Goal: Task Accomplishment & Management: Complete application form

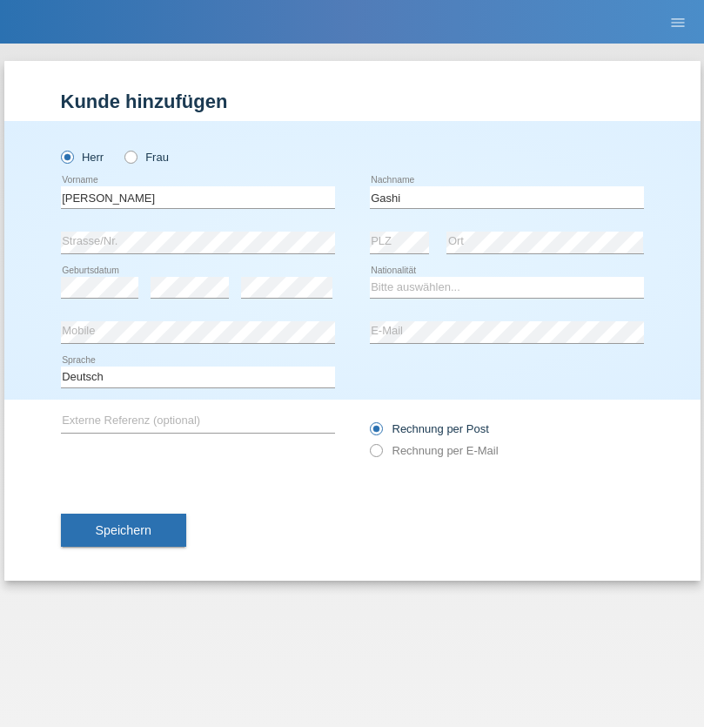
type input "Gashi"
select select "CH"
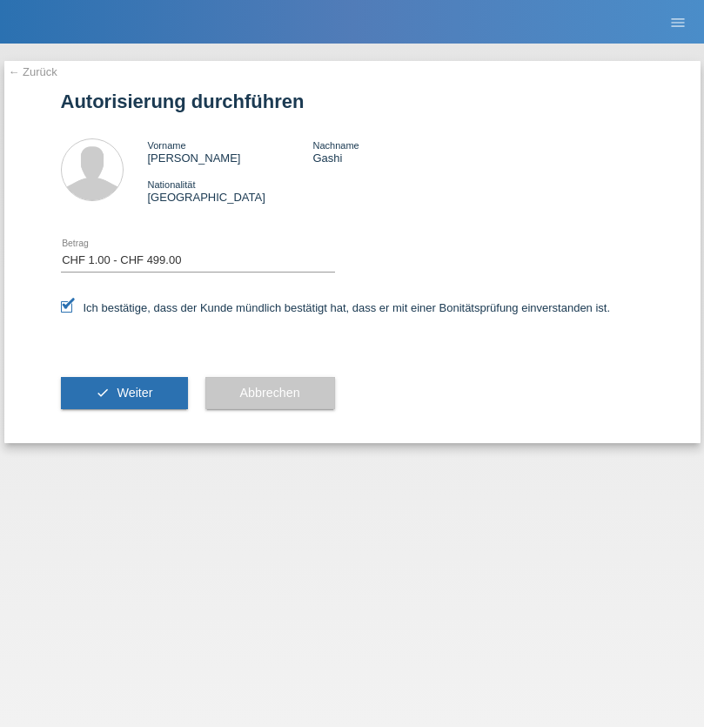
select select "1"
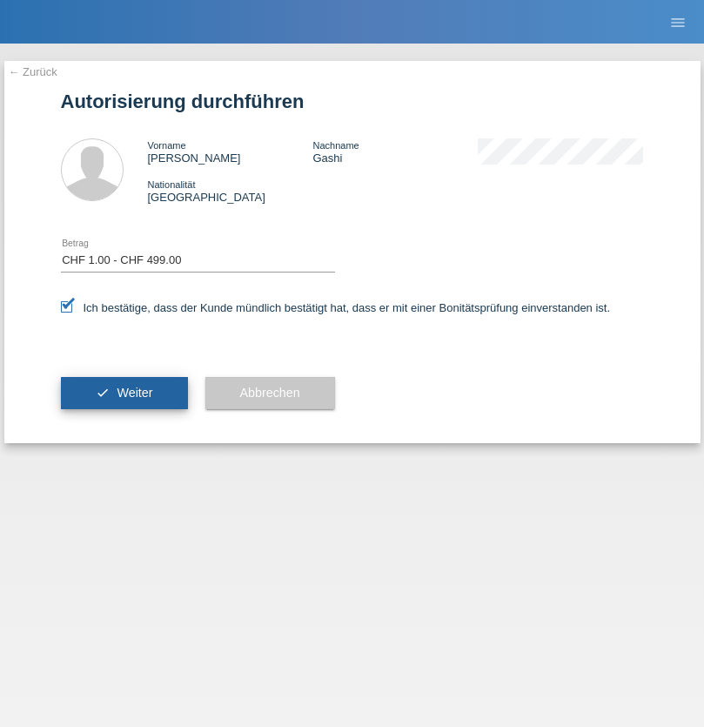
click at [124, 393] on span "Weiter" at bounding box center [135, 393] width 36 height 14
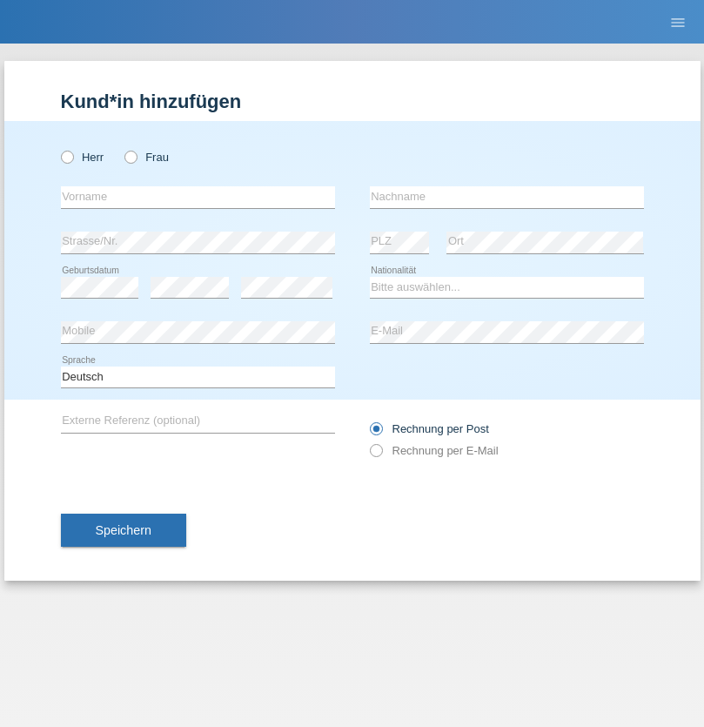
radio input "true"
click at [198, 197] on input "text" at bounding box center [198, 197] width 274 height 22
type input "Bilalli"
click at [507, 197] on input "text" at bounding box center [507, 197] width 274 height 22
type input "Milazim"
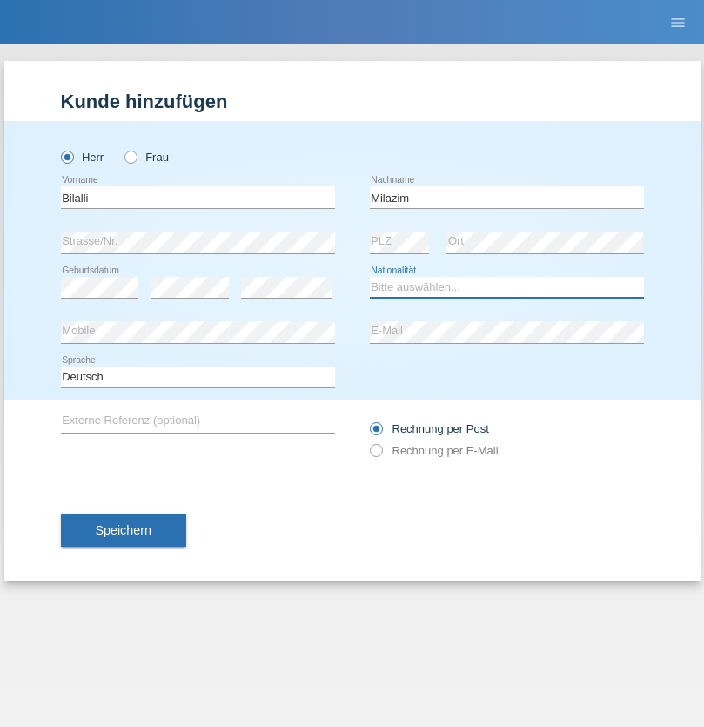
select select "CH"
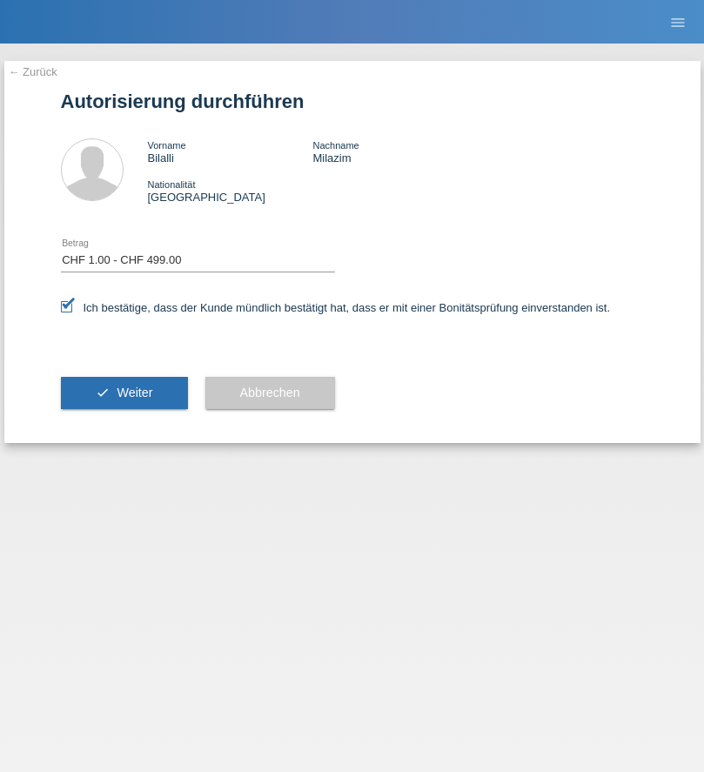
select select "1"
click at [124, 393] on span "Weiter" at bounding box center [135, 393] width 36 height 14
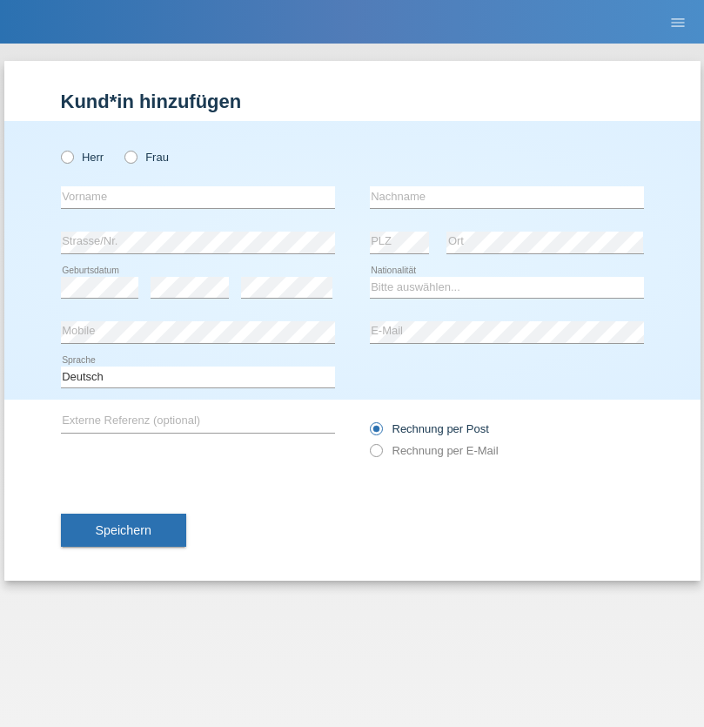
radio input "true"
click at [198, 197] on input "text" at bounding box center [198, 197] width 274 height 22
type input "David"
click at [507, 197] on input "text" at bounding box center [507, 197] width 274 height 22
type input "Nydegger"
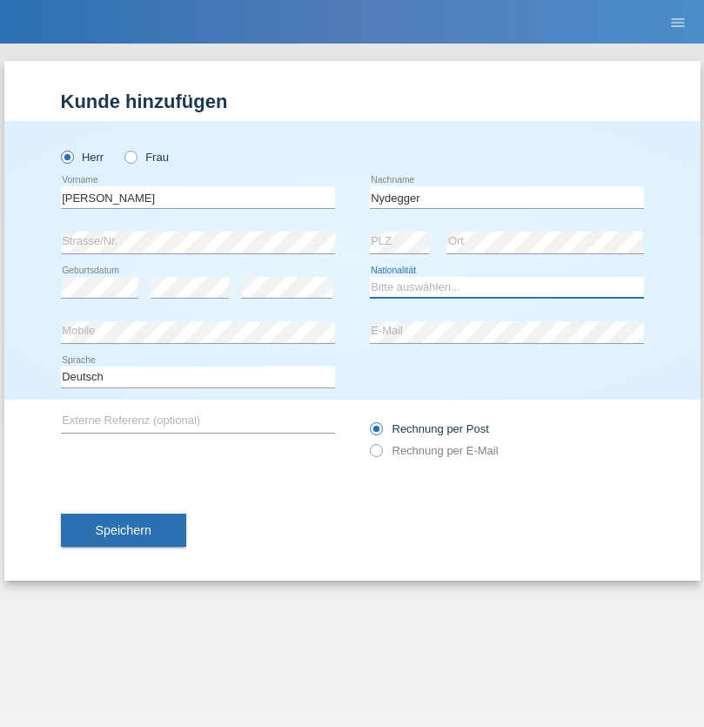
select select "CH"
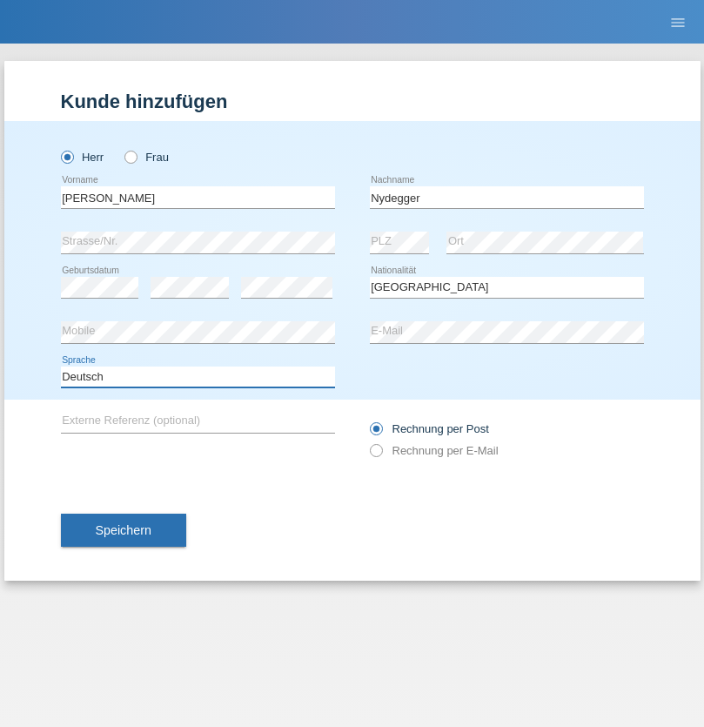
select select "en"
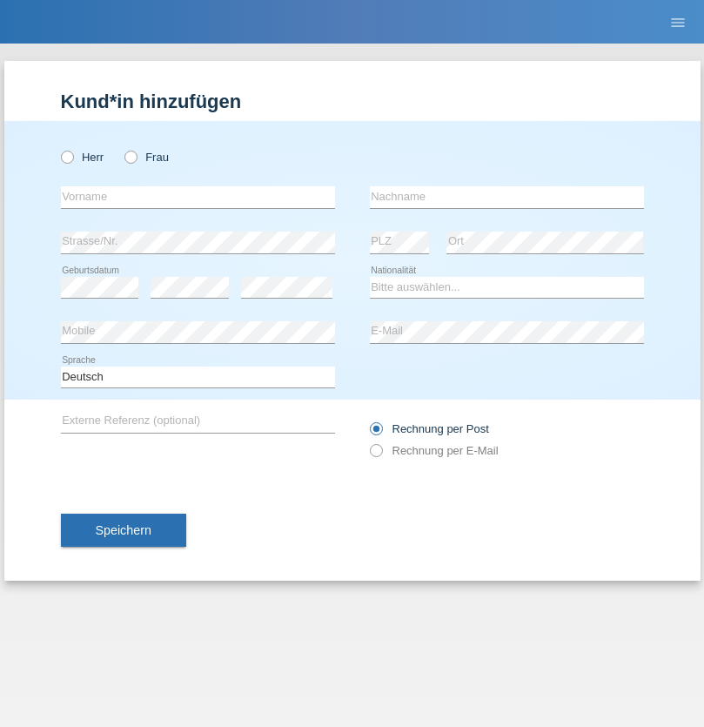
radio input "true"
click at [198, 197] on input "text" at bounding box center [198, 197] width 274 height 22
type input "Corinne"
click at [507, 197] on input "text" at bounding box center [507, 197] width 274 height 22
type input "Nydegger"
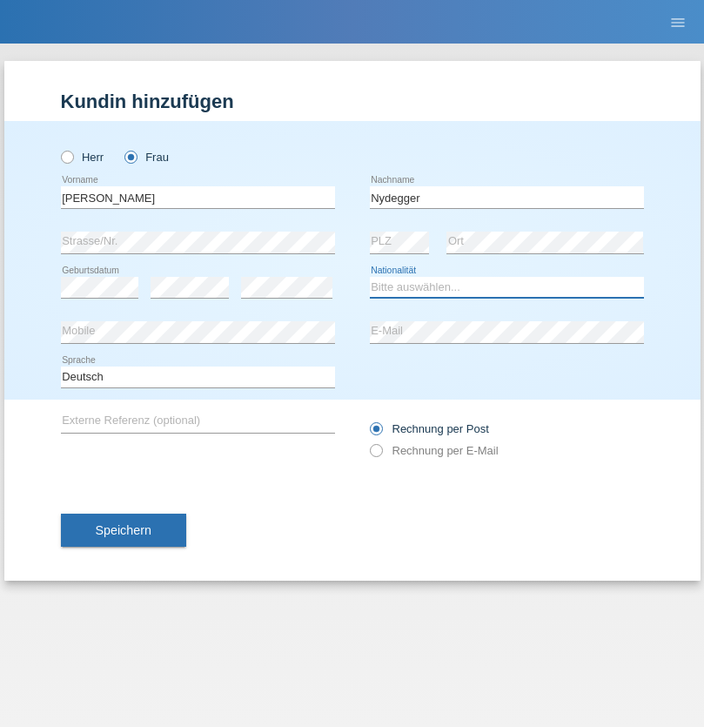
select select "CH"
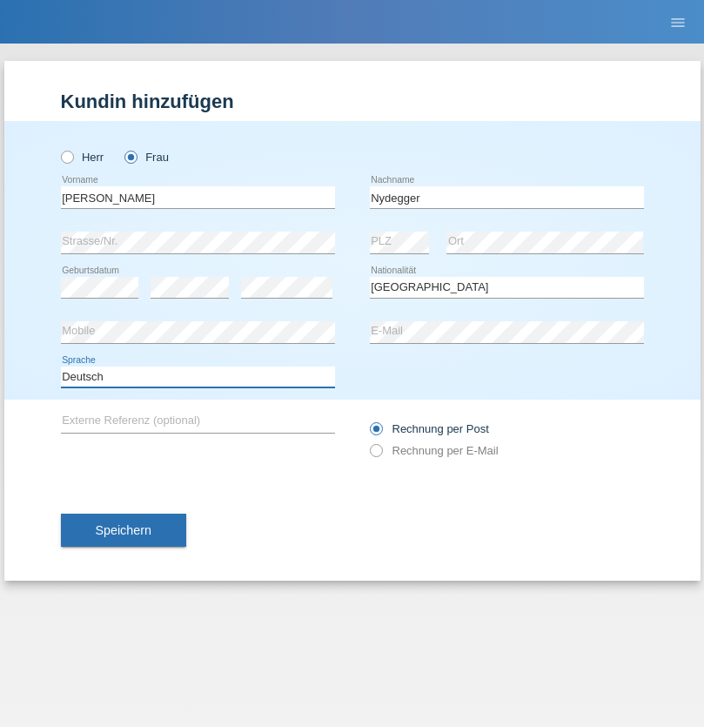
select select "en"
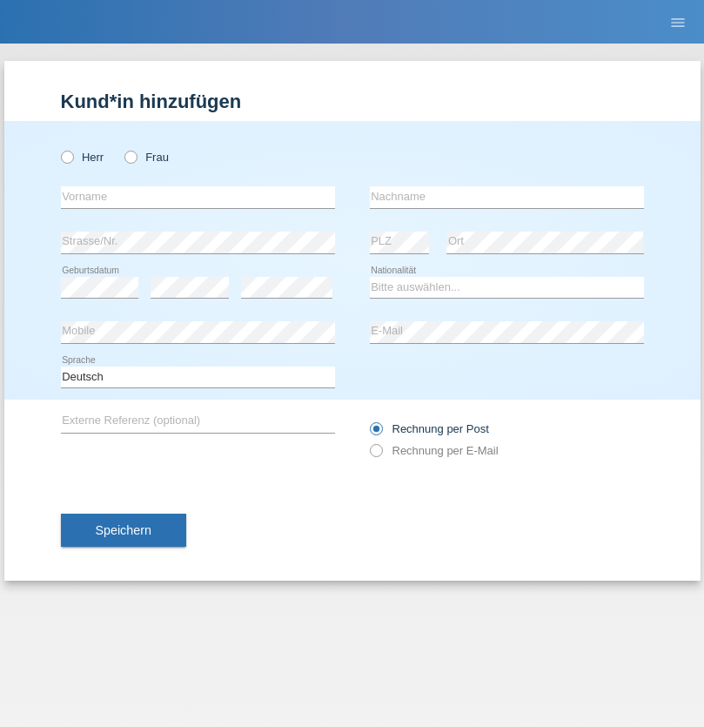
radio input "true"
click at [198, 197] on input "text" at bounding box center [198, 197] width 274 height 22
type input "Goekhan"
click at [507, 197] on input "text" at bounding box center [507, 197] width 274 height 22
type input "Akarsu"
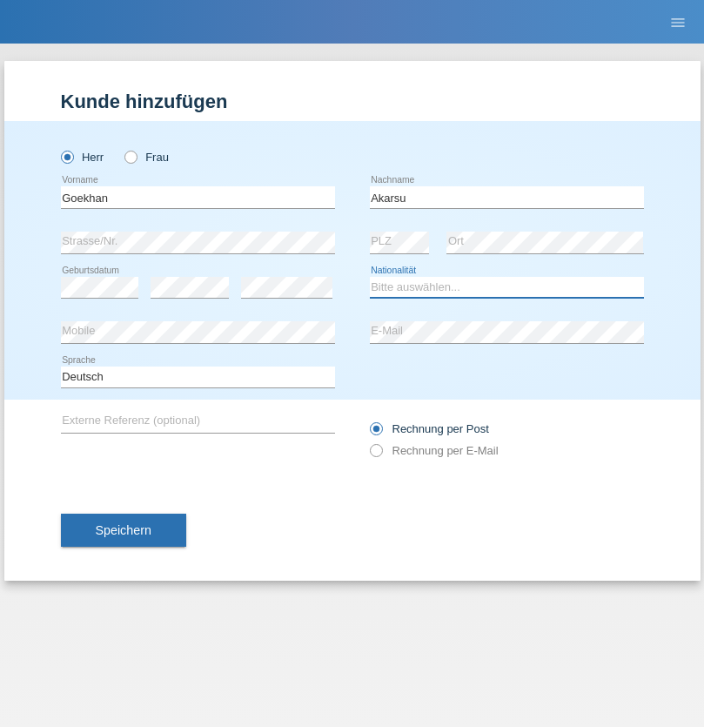
select select "AT"
select select "C"
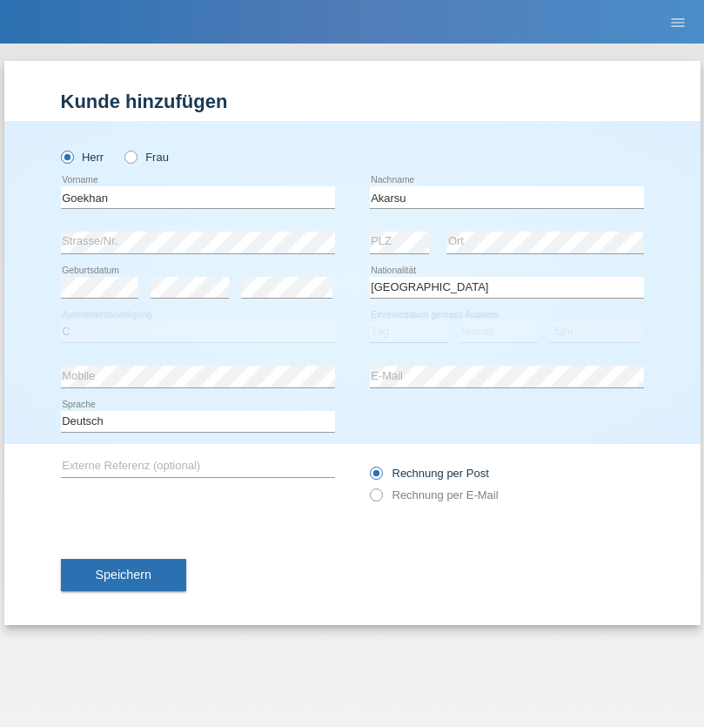
select select "01"
select select "05"
select select "2021"
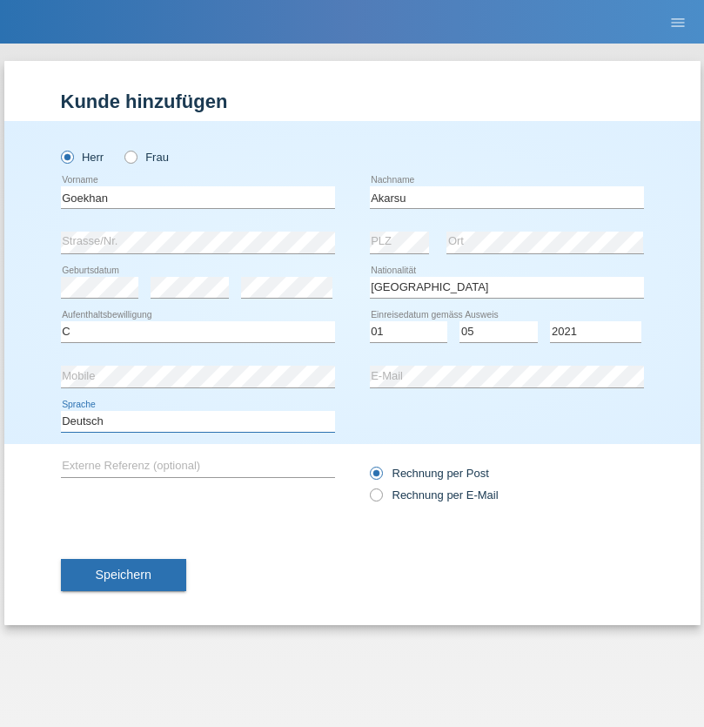
select select "en"
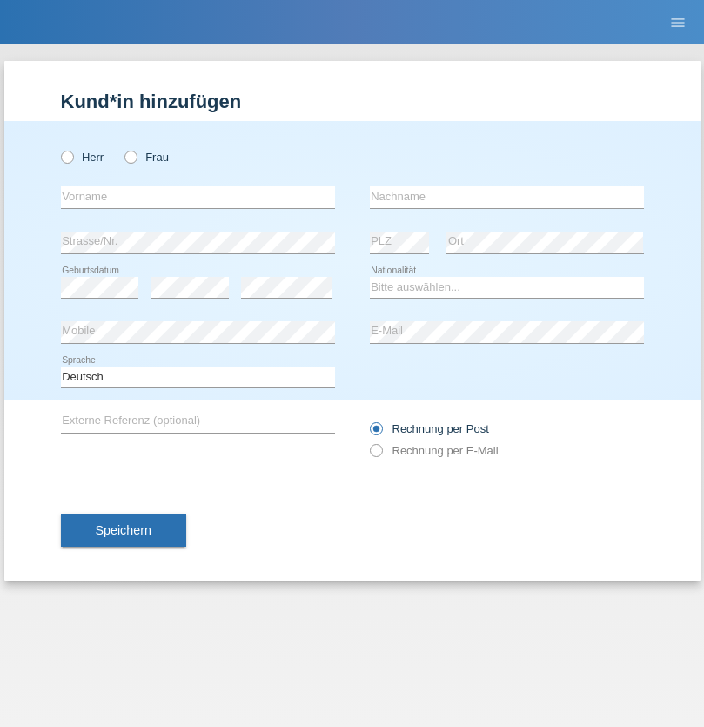
radio input "true"
click at [198, 197] on input "text" at bounding box center [198, 197] width 274 height 22
type input "Daniele"
click at [507, 197] on input "text" at bounding box center [507, 197] width 274 height 22
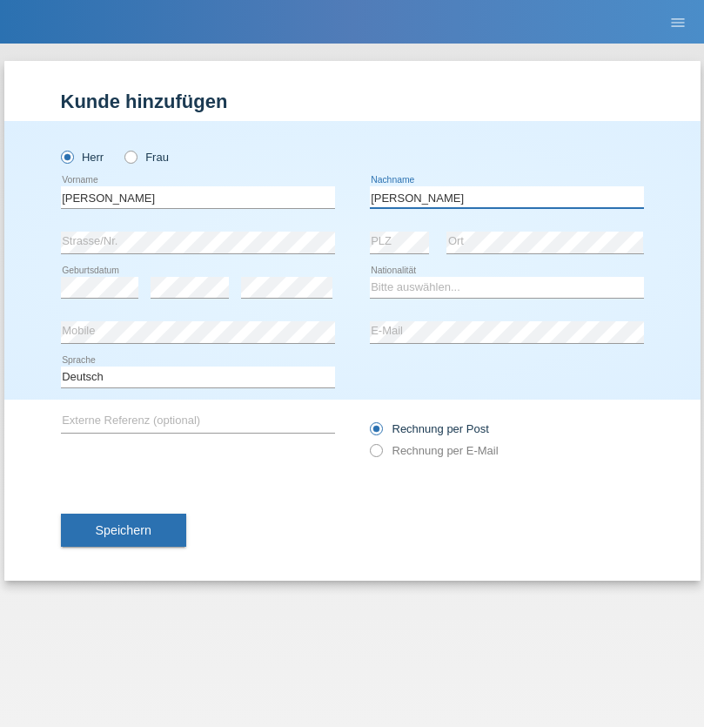
type input "Daniele"
select select "IT"
select select "C"
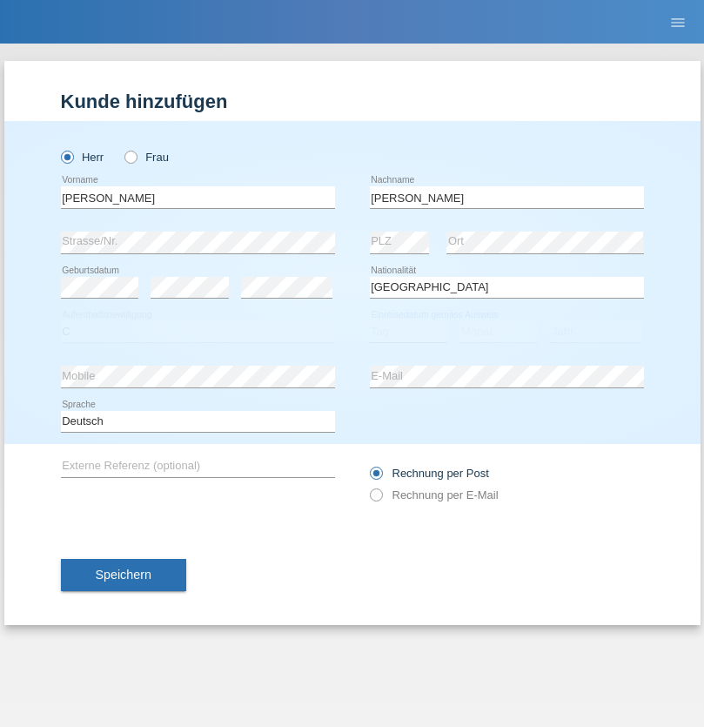
select select "22"
select select "06"
select select "1964"
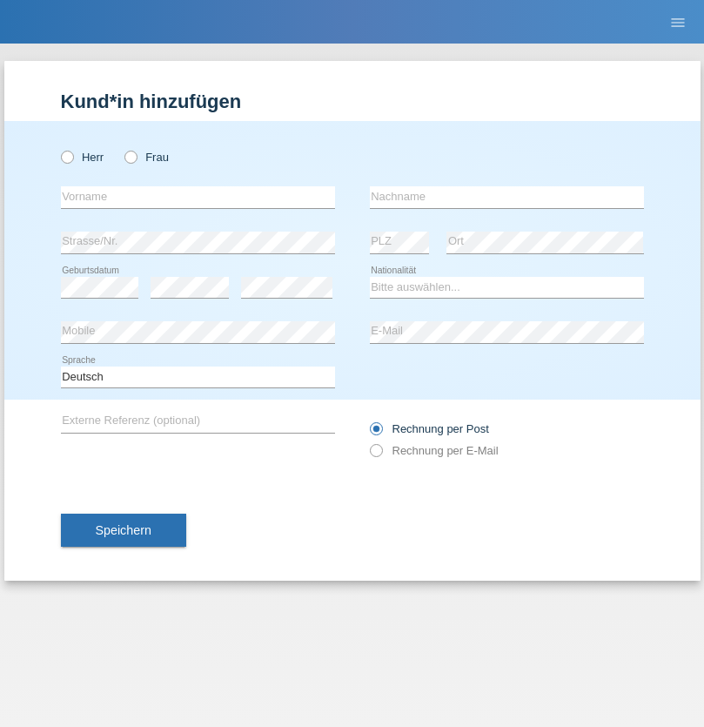
radio input "true"
click at [198, 197] on input "text" at bounding box center [198, 197] width 274 height 22
type input "[DATE]"
click at [507, 197] on input "text" at bounding box center [507, 197] width 274 height 22
type input "[PERSON_NAME]"
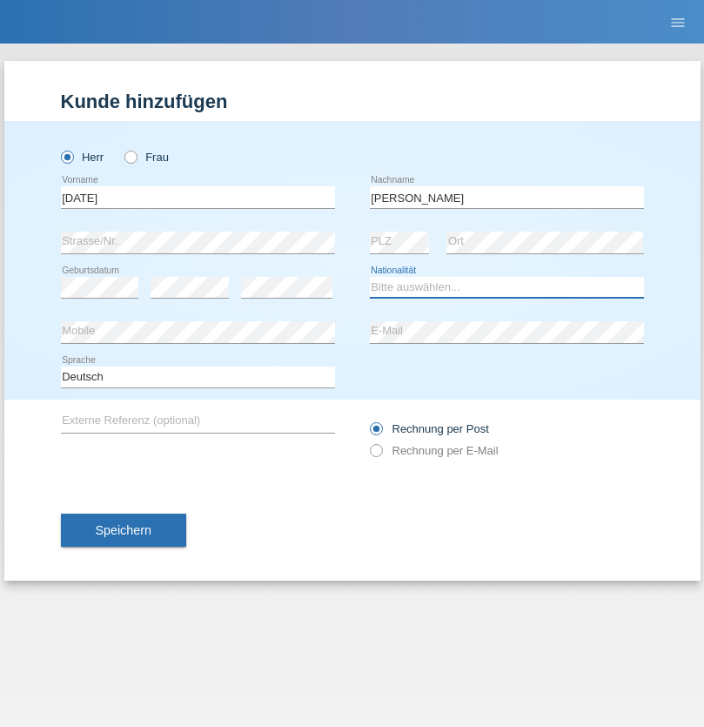
select select "IT"
select select "C"
select select "01"
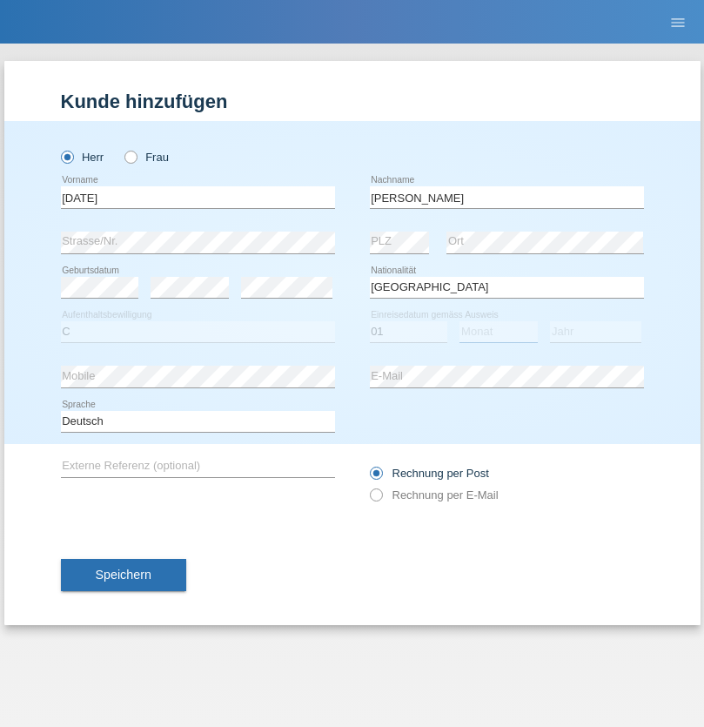
select select "05"
select select "2021"
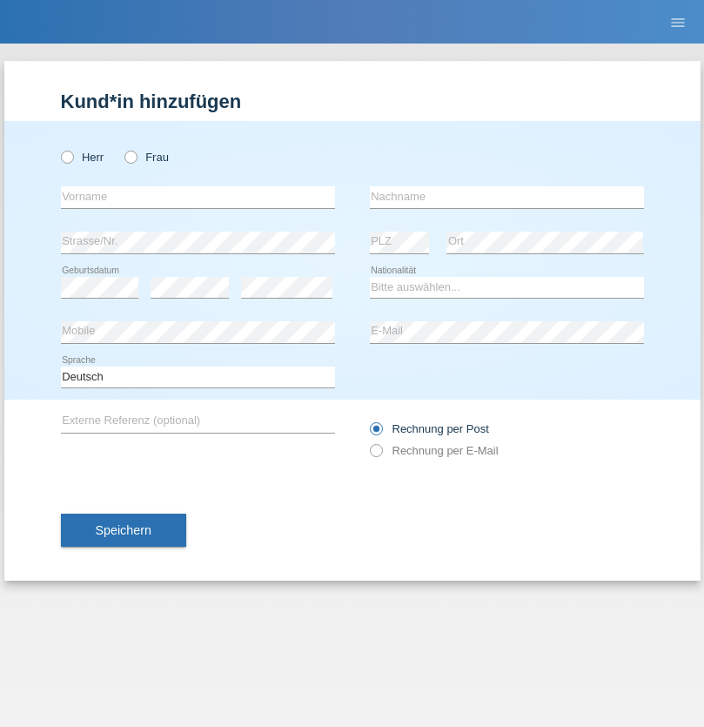
radio input "true"
click at [198, 197] on input "text" at bounding box center [198, 197] width 274 height 22
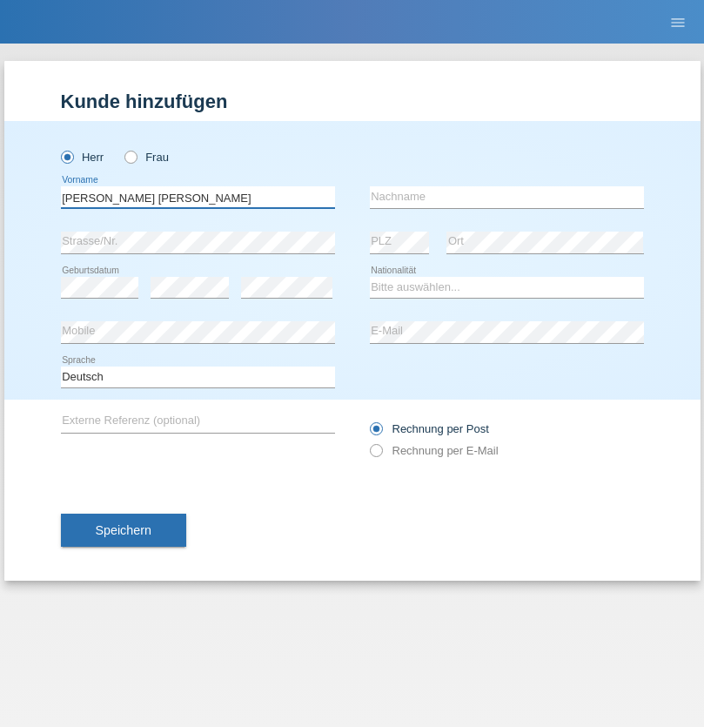
type input "[PERSON_NAME] [PERSON_NAME]"
click at [507, 197] on input "text" at bounding box center [507, 197] width 274 height 22
type input "Cislariu"
select select "CH"
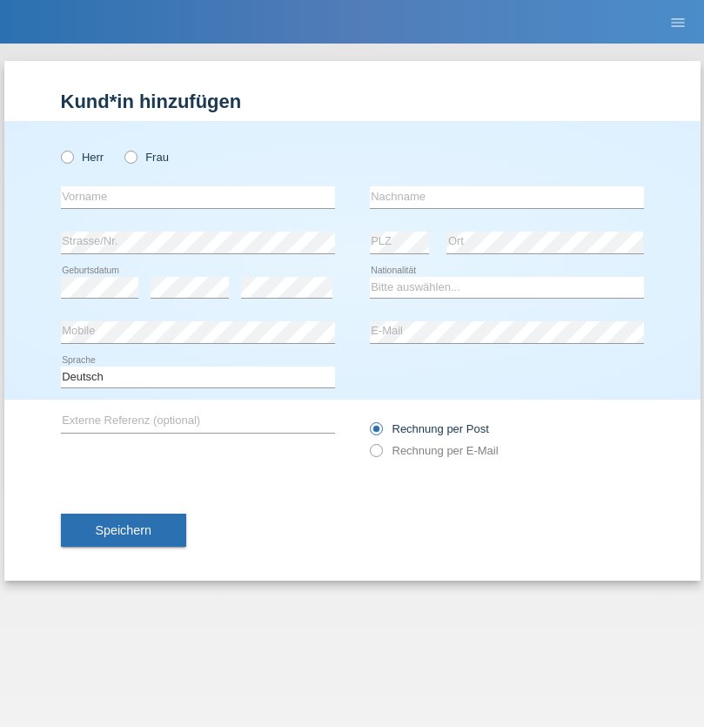
radio input "true"
select select "CH"
radio input "true"
click at [198, 197] on input "text" at bounding box center [198, 197] width 274 height 22
type input "[PERSON_NAME]"
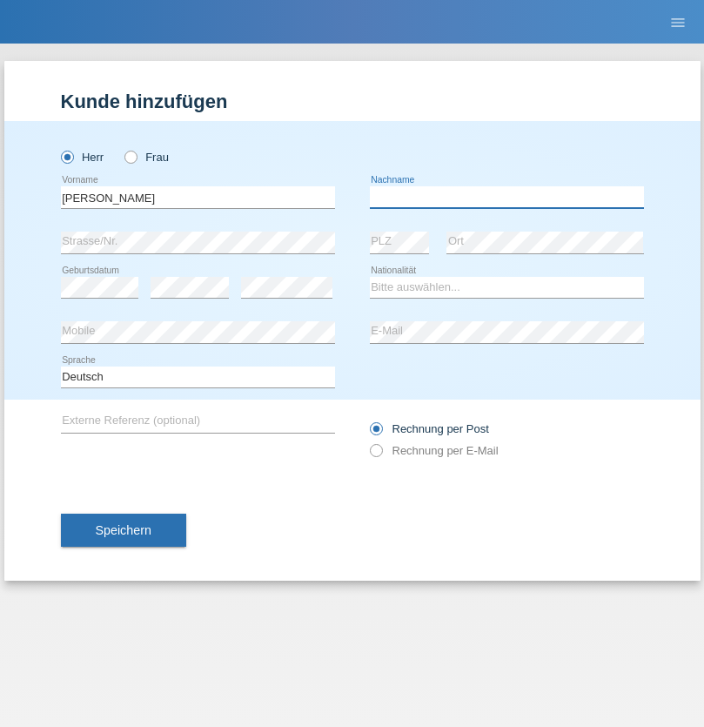
click at [507, 197] on input "text" at bounding box center [507, 197] width 274 height 22
type input "Kappelmayer"
select select "MG"
select select "C"
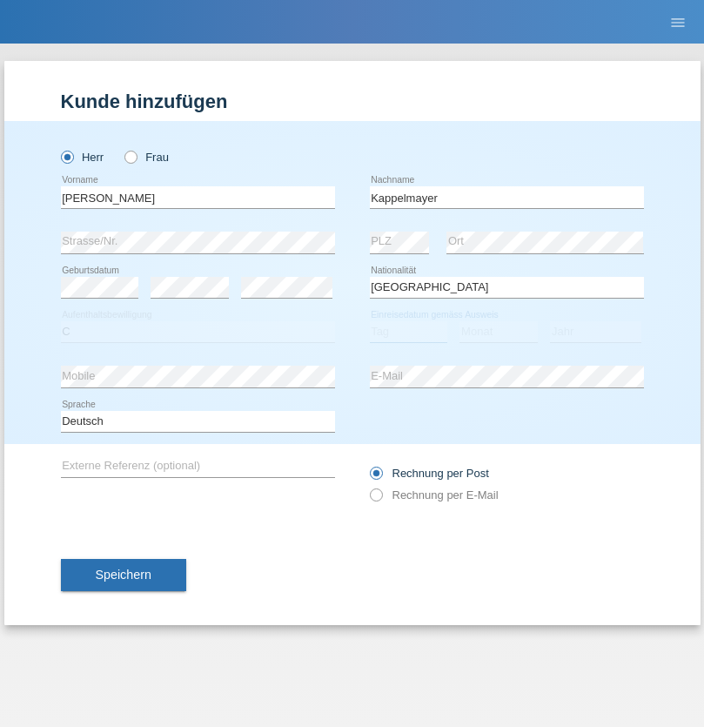
select select "31"
select select "08"
select select "2021"
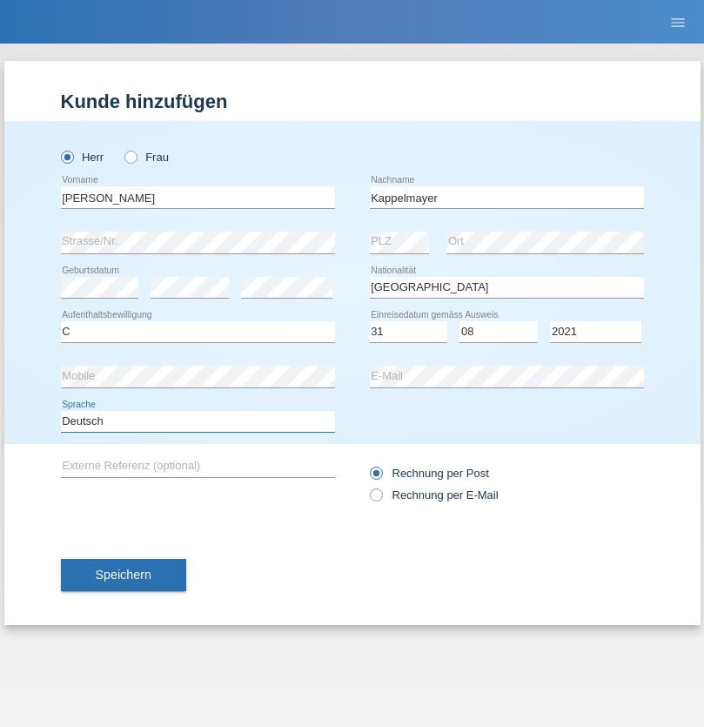
select select "en"
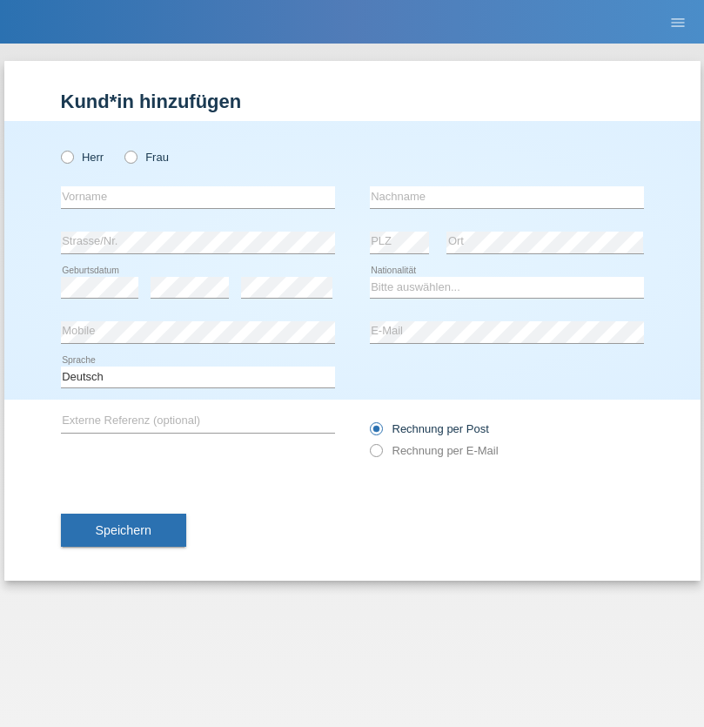
radio input "true"
click at [198, 197] on input "text" at bounding box center [198, 197] width 274 height 22
type input "firat"
click at [507, 197] on input "text" at bounding box center [507, 197] width 274 height 22
type input "kara"
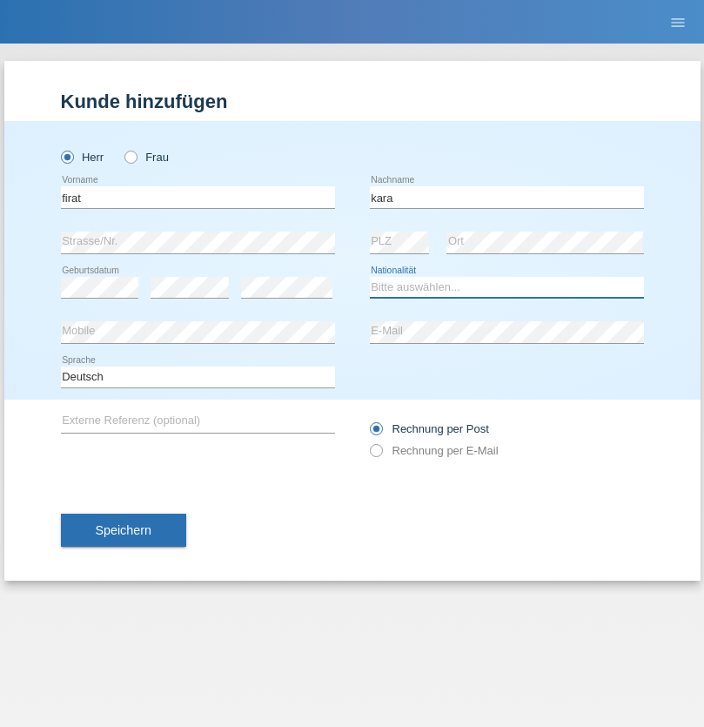
select select "CH"
radio input "true"
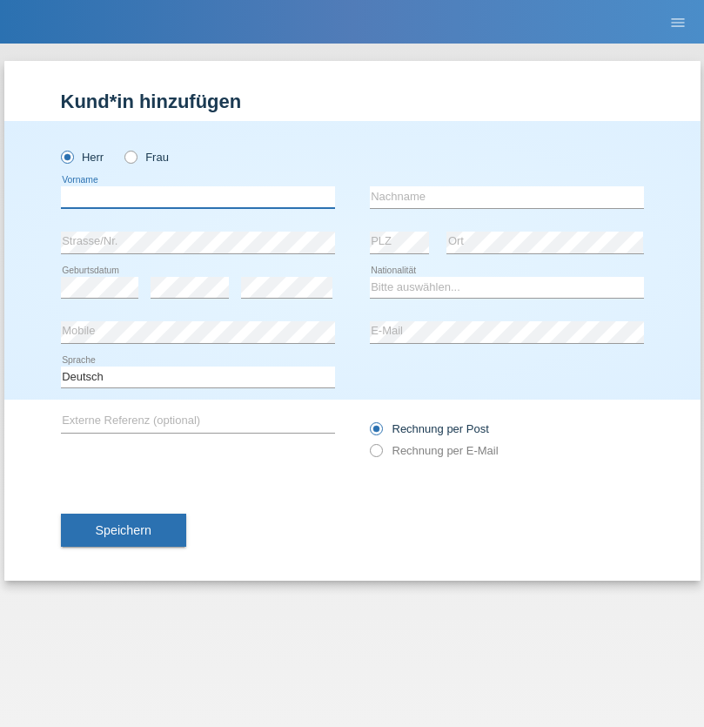
click at [198, 197] on input "text" at bounding box center [198, 197] width 274 height 22
type input "Jean Panda"
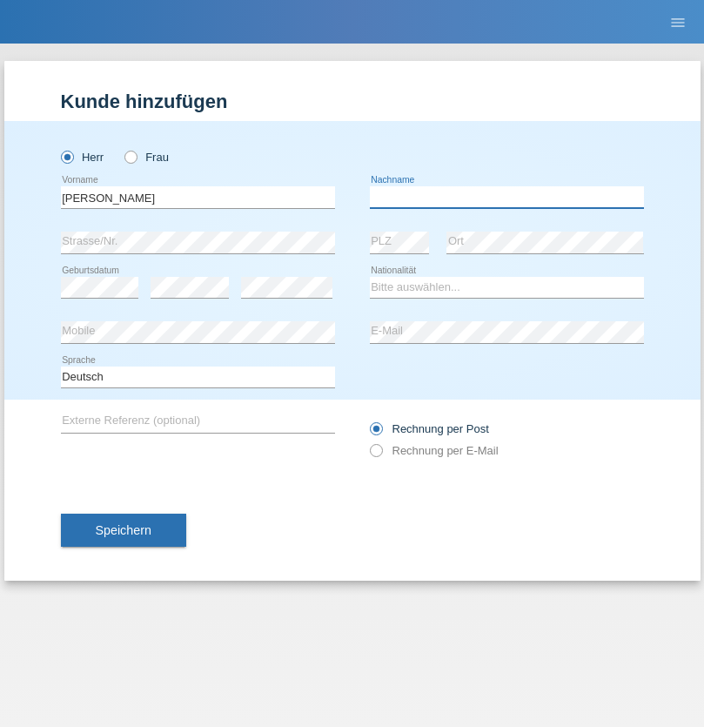
click at [507, 197] on input "text" at bounding box center [507, 197] width 274 height 22
type input "Panda nzinga"
select select "MN"
select select "C"
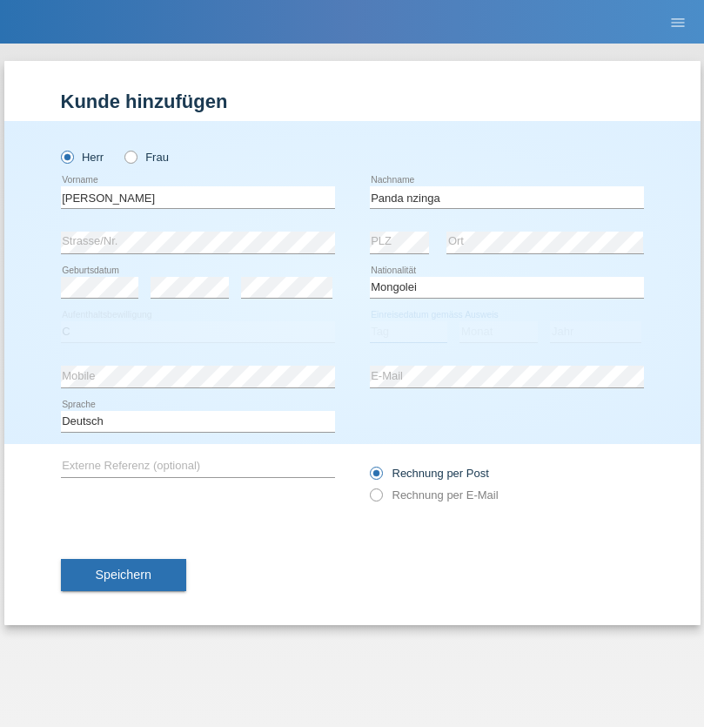
select select "28"
select select "11"
select select "2001"
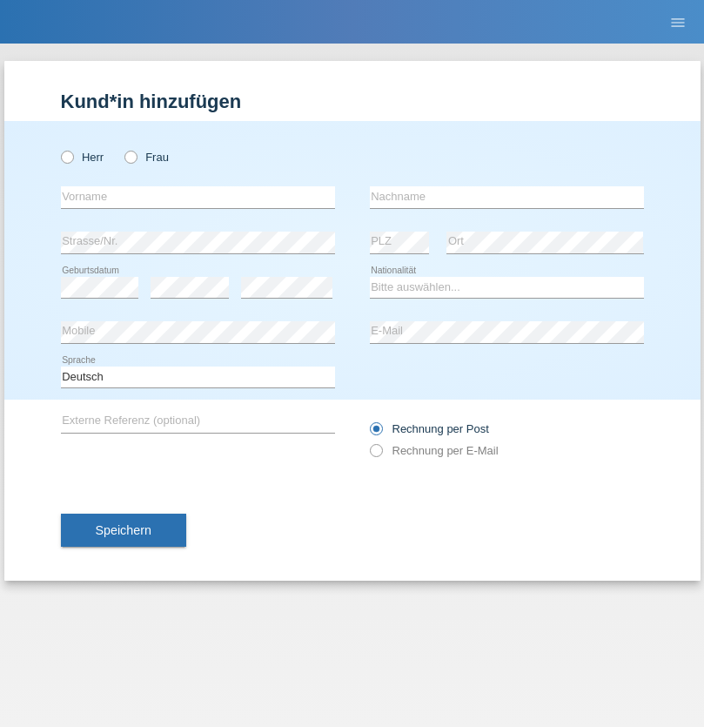
radio input "true"
select select "HU"
select select "C"
select select "30"
select select "10"
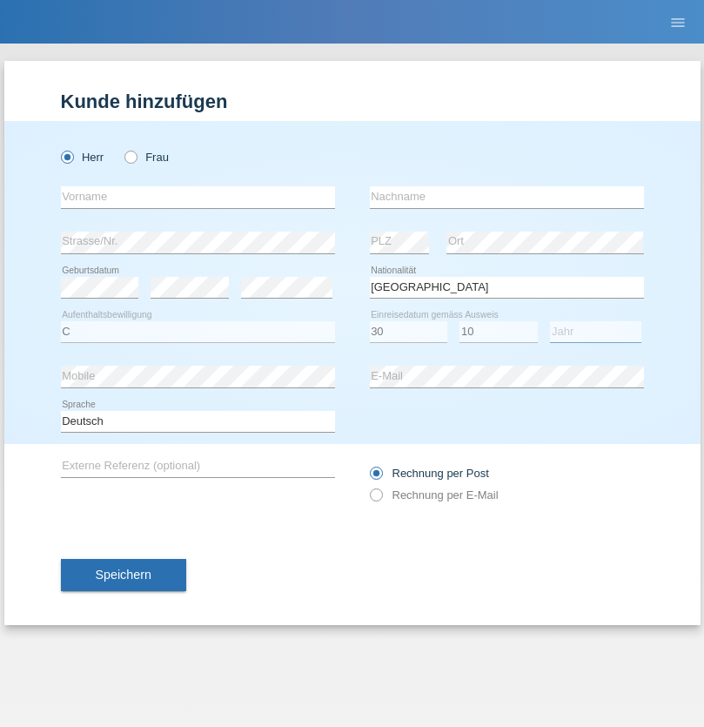
select select "2021"
